Goal: Task Accomplishment & Management: Manage account settings

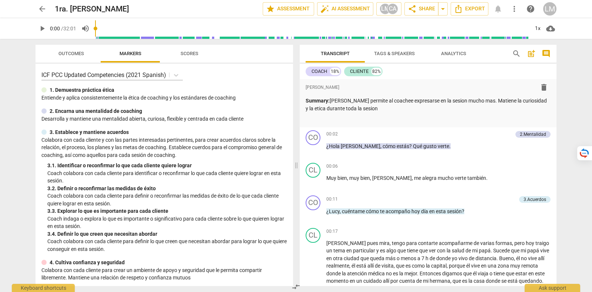
scroll to position [1018, 0]
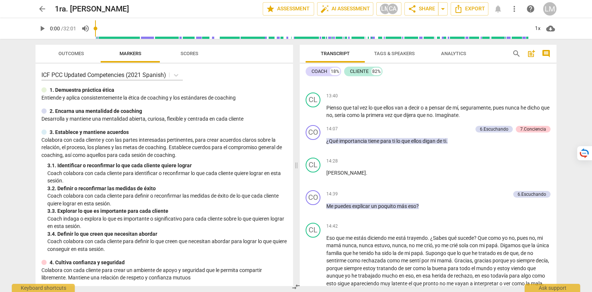
click at [42, 9] on span "arrow_back" at bounding box center [42, 8] width 9 height 9
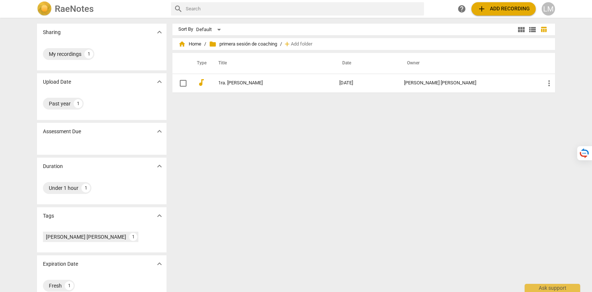
click at [42, 9] on img at bounding box center [44, 8] width 15 height 15
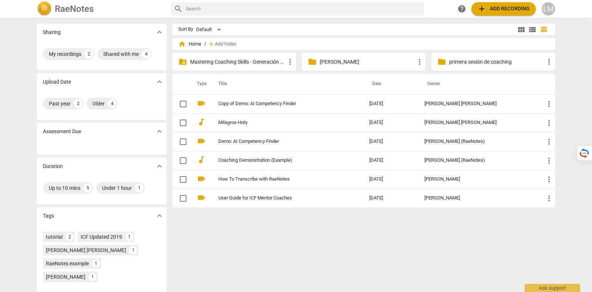
click at [556, 10] on div "RaeNotes search help add Add recording LM" at bounding box center [296, 8] width 530 height 15
click at [553, 10] on div "LM" at bounding box center [548, 8] width 13 height 13
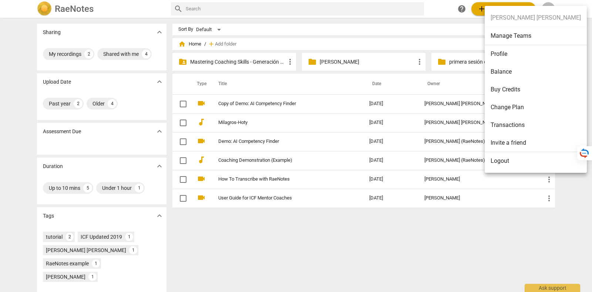
click at [523, 169] on li "Logout" at bounding box center [536, 161] width 102 height 18
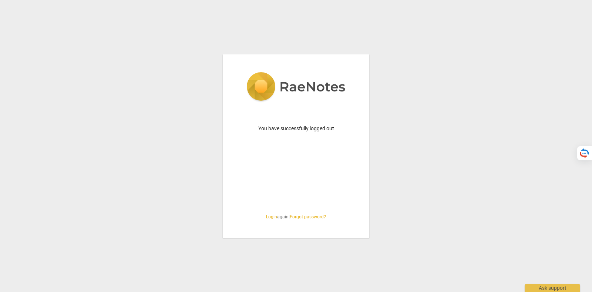
click at [266, 218] on link "Login" at bounding box center [271, 216] width 11 height 5
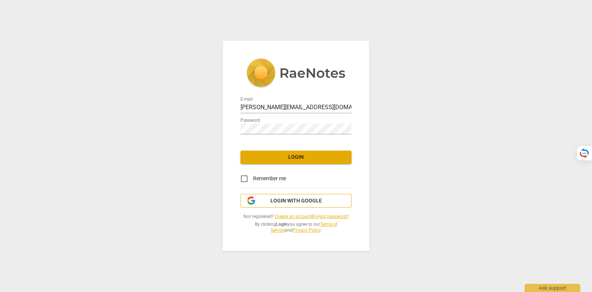
click at [275, 200] on span "Login with Google" at bounding box center [296, 200] width 51 height 7
